Goal: Task Accomplishment & Management: Manage account settings

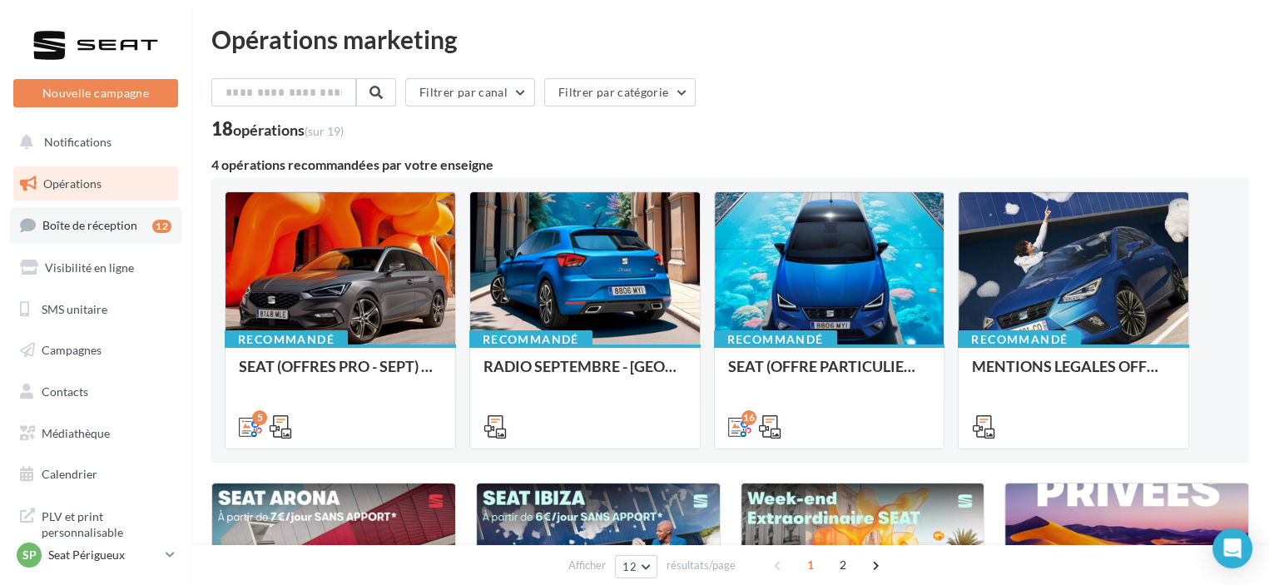
click at [90, 220] on span "Boîte de réception" at bounding box center [89, 225] width 95 height 14
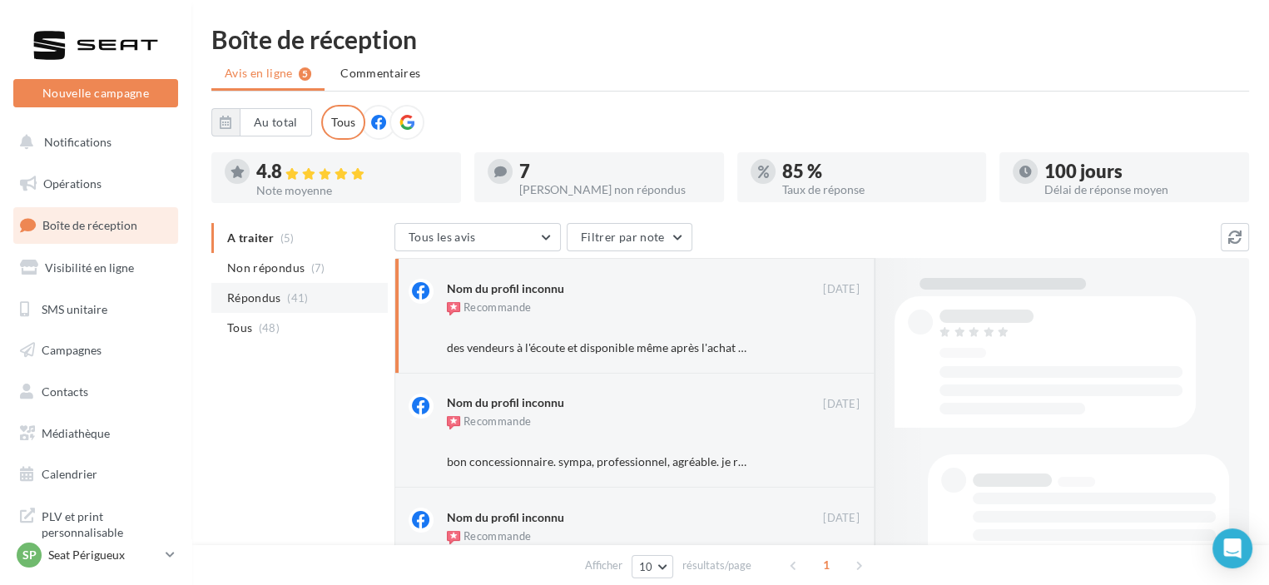
click at [322, 305] on li "Répondus (41)" at bounding box center [299, 298] width 176 height 30
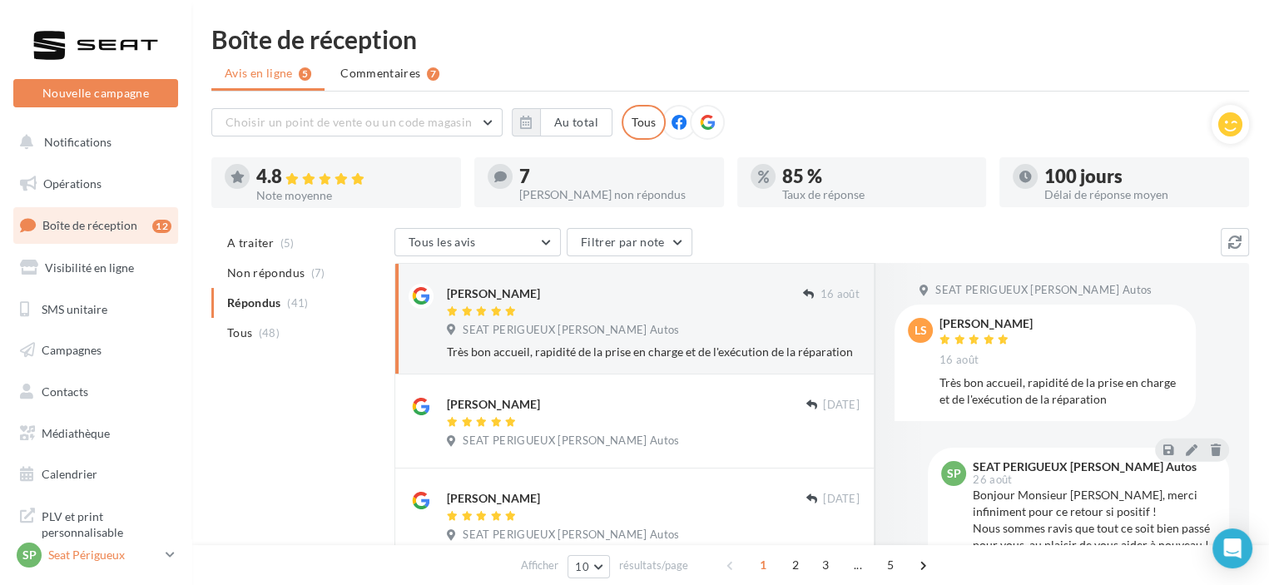
click at [119, 558] on p "Seat Périgueux" at bounding box center [103, 555] width 111 height 17
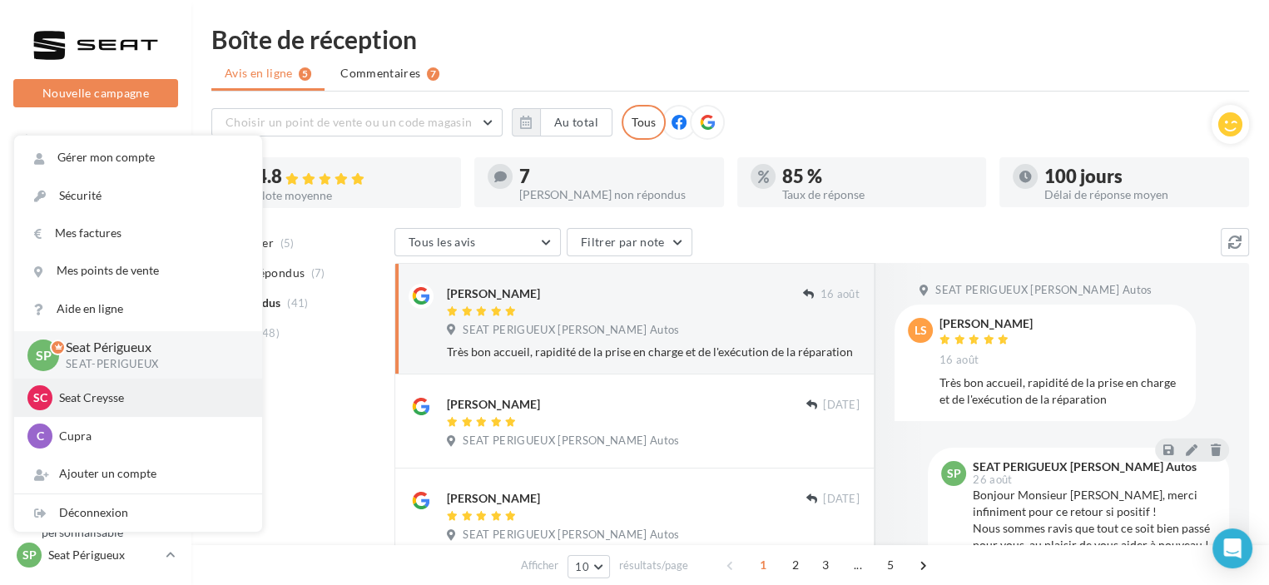
click at [110, 393] on p "Seat Creysse" at bounding box center [150, 397] width 183 height 17
